Goal: Information Seeking & Learning: Learn about a topic

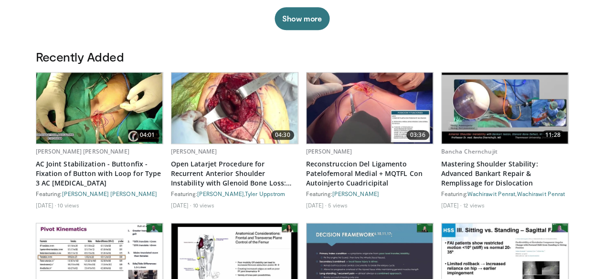
scroll to position [502, 0]
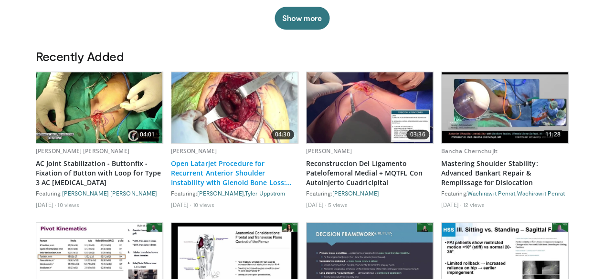
click at [228, 186] on link "Open Latarjet Procedure for Recurrent Anterior Shoulder Instability with Glenoi…" at bounding box center [234, 173] width 127 height 29
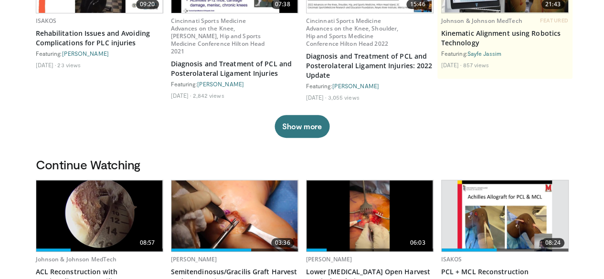
scroll to position [0, 0]
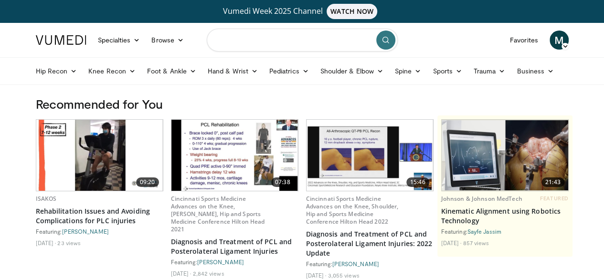
click at [274, 40] on input "Search topics, interventions" at bounding box center [302, 40] width 191 height 23
type input "**********"
click at [385, 36] on button "submit" at bounding box center [385, 40] width 19 height 19
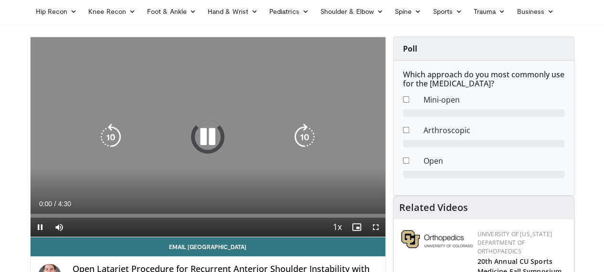
scroll to position [70, 0]
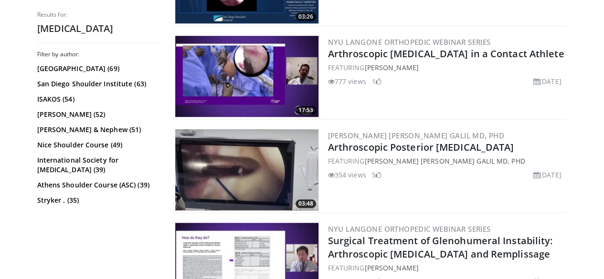
scroll to position [497, 0]
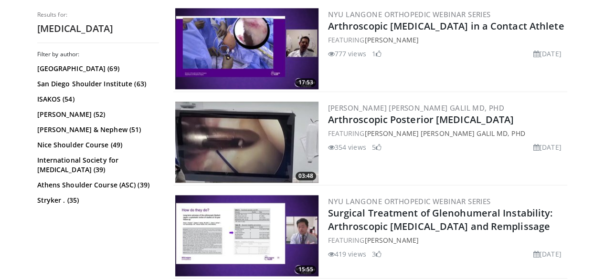
click at [246, 136] on img at bounding box center [246, 142] width 143 height 81
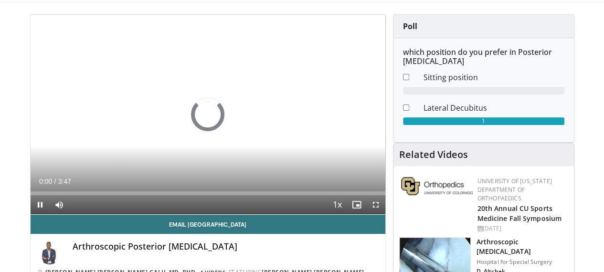
scroll to position [83, 0]
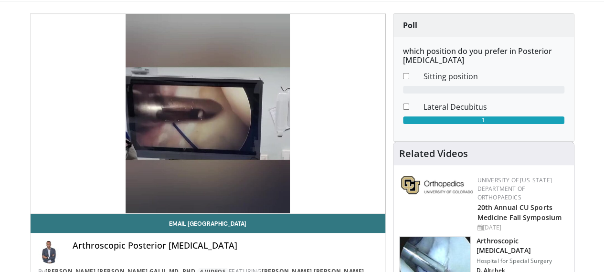
click at [465, 244] on img at bounding box center [434, 262] width 71 height 50
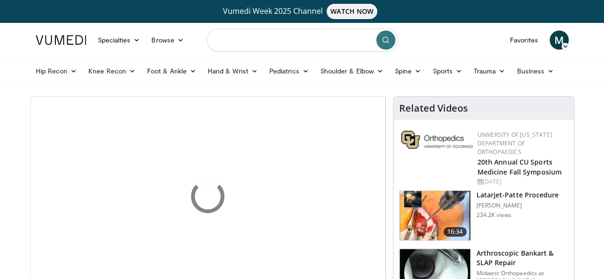
click at [288, 38] on input "Search topics, interventions" at bounding box center [302, 40] width 191 height 23
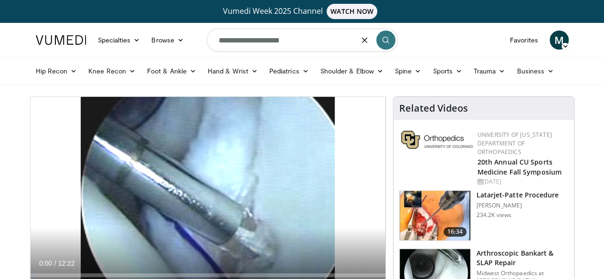
type input "**********"
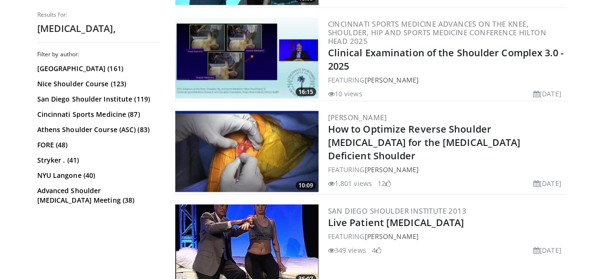
scroll to position [956, 0]
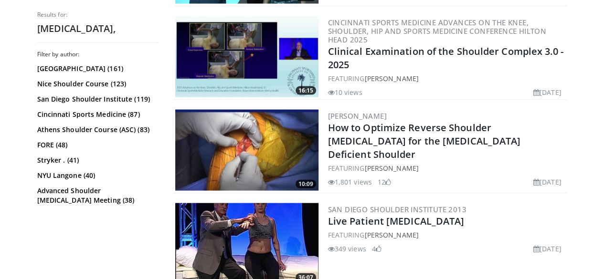
click at [240, 148] on img at bounding box center [246, 150] width 143 height 81
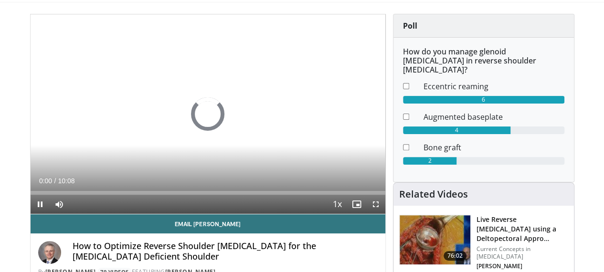
scroll to position [83, 0]
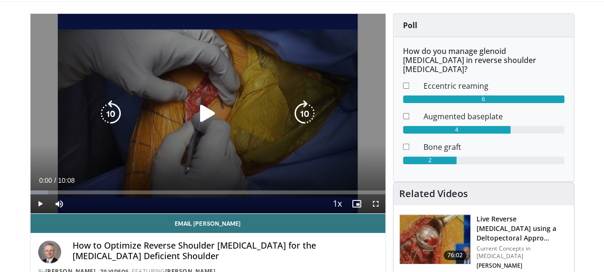
click at [198, 118] on icon "Video Player" at bounding box center [207, 113] width 27 height 27
click at [198, 121] on icon "Video Player" at bounding box center [207, 113] width 27 height 27
click at [199, 123] on icon "Video Player" at bounding box center [207, 113] width 27 height 27
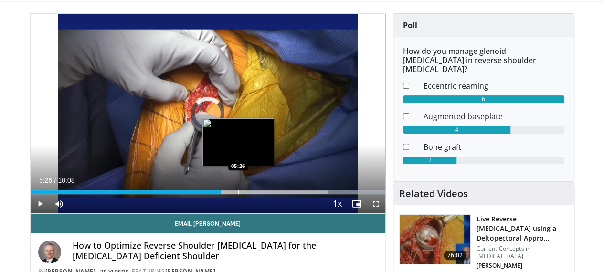
click at [238, 194] on div "Progress Bar" at bounding box center [238, 192] width 1 height 4
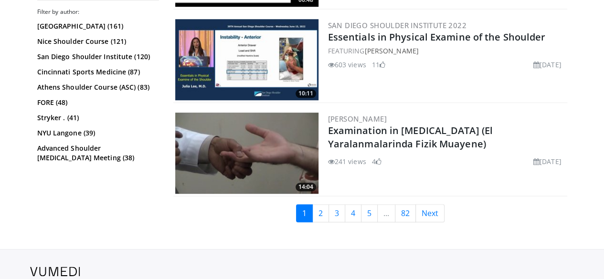
scroll to position [2266, 0]
